Goal: Transaction & Acquisition: Purchase product/service

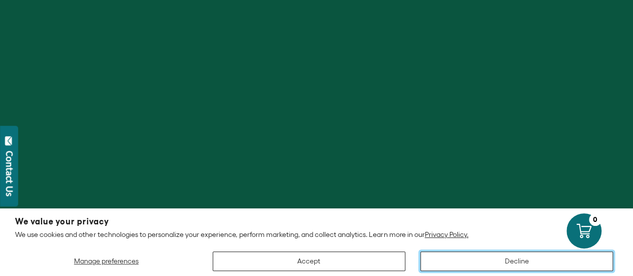
click at [496, 261] on button "Decline" at bounding box center [516, 261] width 193 height 20
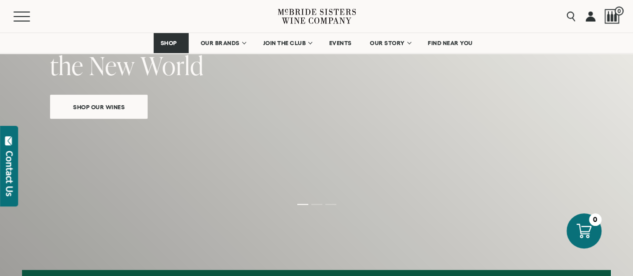
scroll to position [132, 0]
click at [109, 106] on span "Shop Our Wines" at bounding box center [99, 108] width 87 height 12
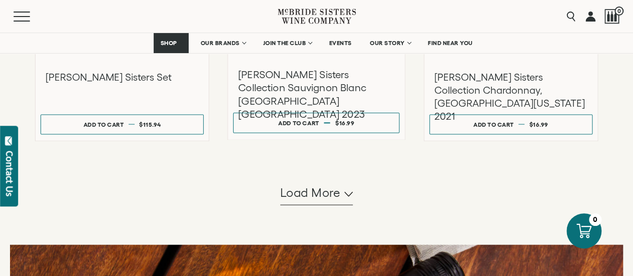
scroll to position [1139, 0]
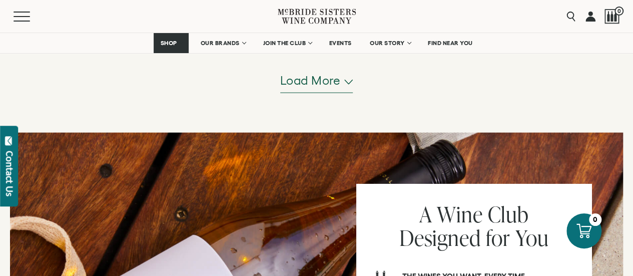
click at [308, 80] on span "Load more" at bounding box center [310, 80] width 61 height 17
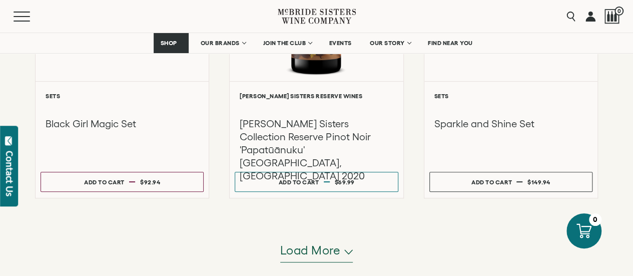
scroll to position [2104, 0]
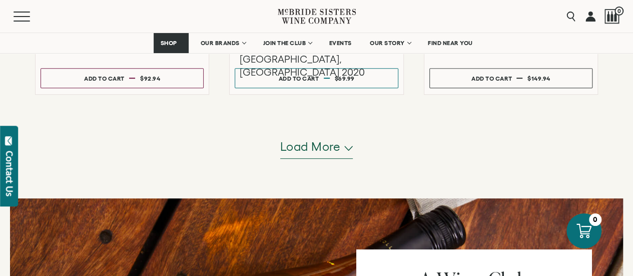
click at [326, 148] on span "Load more" at bounding box center [310, 146] width 61 height 17
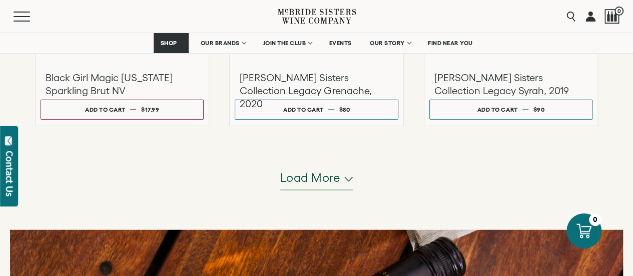
scroll to position [3104, 0]
click at [315, 177] on span "Load more" at bounding box center [310, 177] width 61 height 17
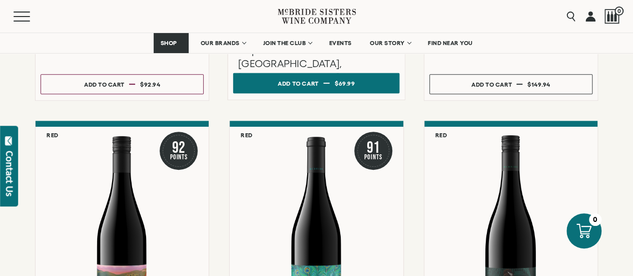
scroll to position [2097, 0]
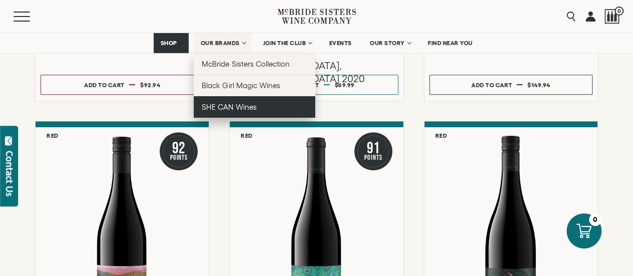
click at [227, 104] on span "SHE CAN Wines" at bounding box center [229, 107] width 55 height 9
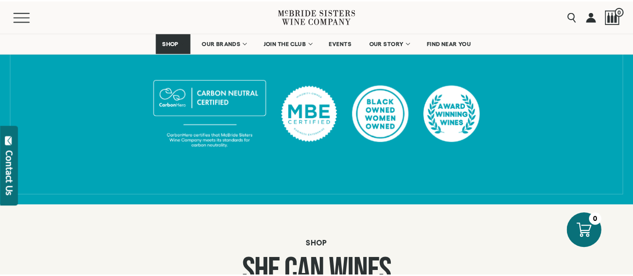
scroll to position [568, 0]
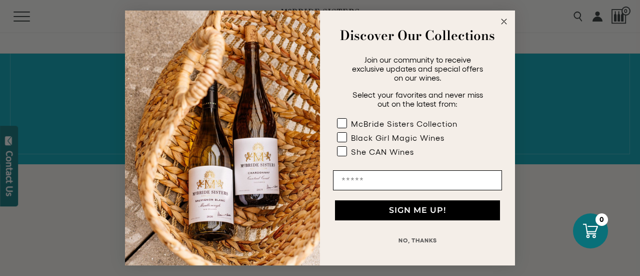
click at [504, 24] on circle "Close dialog" at bounding box center [505, 22] width 12 height 12
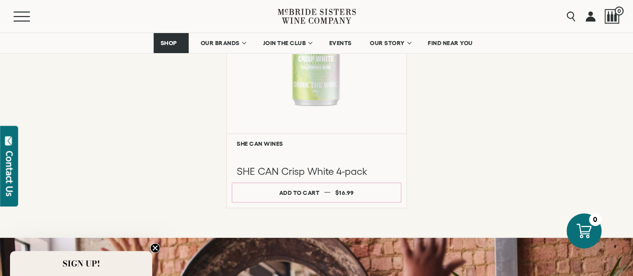
scroll to position [1029, 0]
